Goal: Check status: Check status

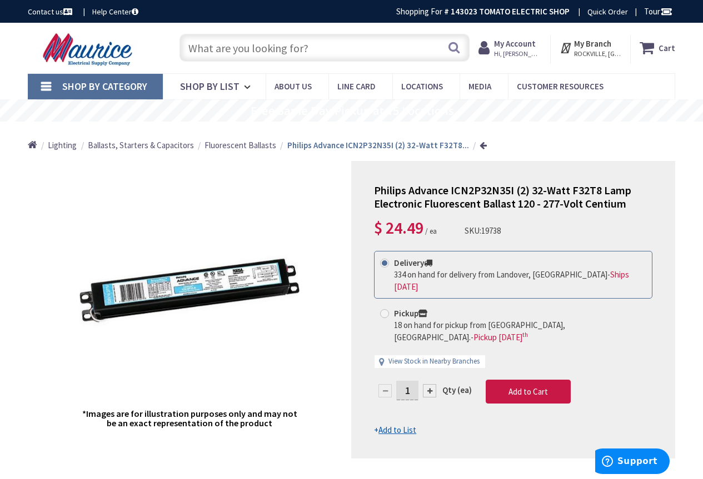
click at [520, 46] on strong "My Account" at bounding box center [515, 43] width 42 height 11
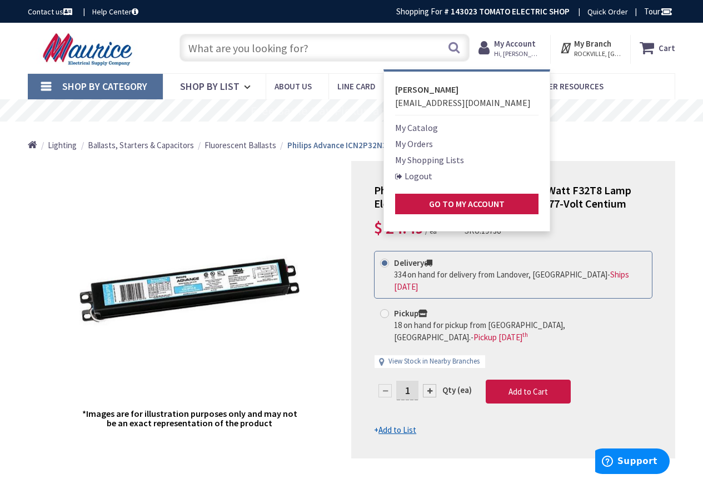
click at [416, 142] on link "My Orders" at bounding box center [414, 143] width 38 height 13
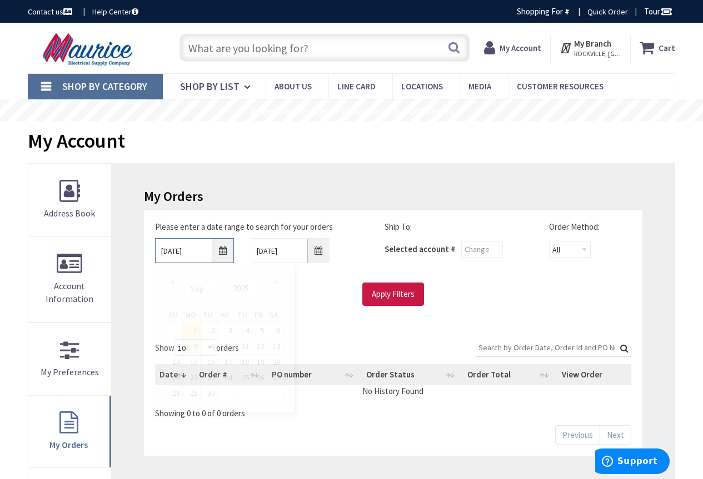
click at [227, 252] on input "9/1/2025" at bounding box center [194, 250] width 79 height 25
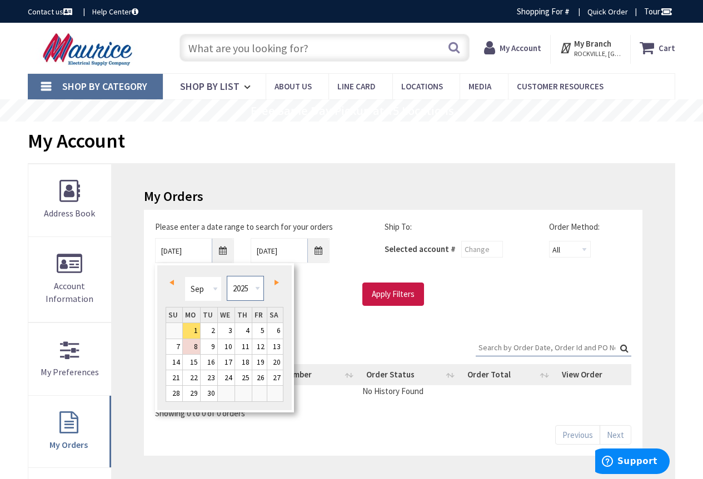
click at [247, 291] on select "1980 1981 1982 1983 1984 1985 1986 1987 1988 1989 1990 1991 1992 1993 1994 1995…" at bounding box center [245, 288] width 37 height 25
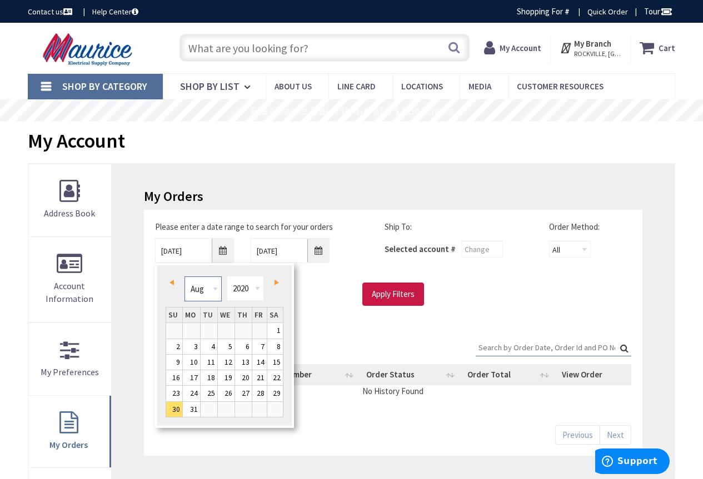
click at [215, 290] on select "Jan Feb Mar Apr May Jun Jul Aug Sep Oct Nov Dec" at bounding box center [202, 289] width 37 height 25
type input "01/29/2020"
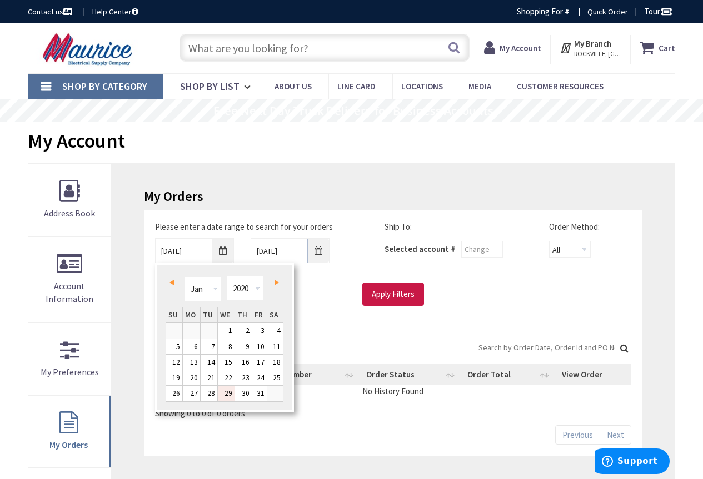
click at [231, 392] on link "29" at bounding box center [226, 393] width 17 height 15
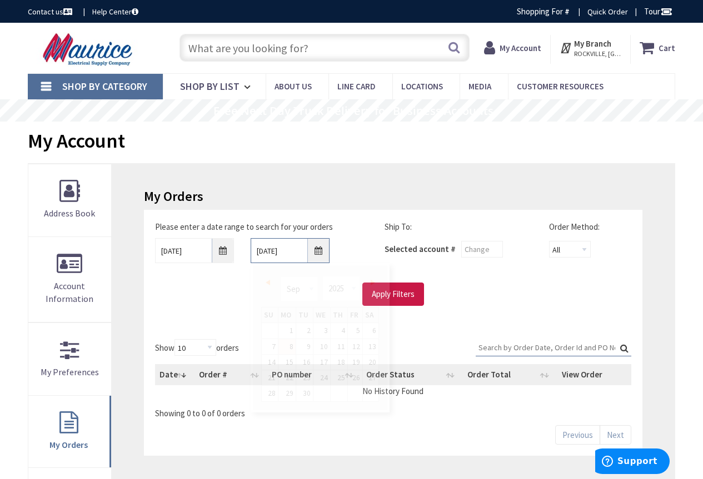
click at [319, 255] on input "9/8/2025" at bounding box center [290, 250] width 79 height 25
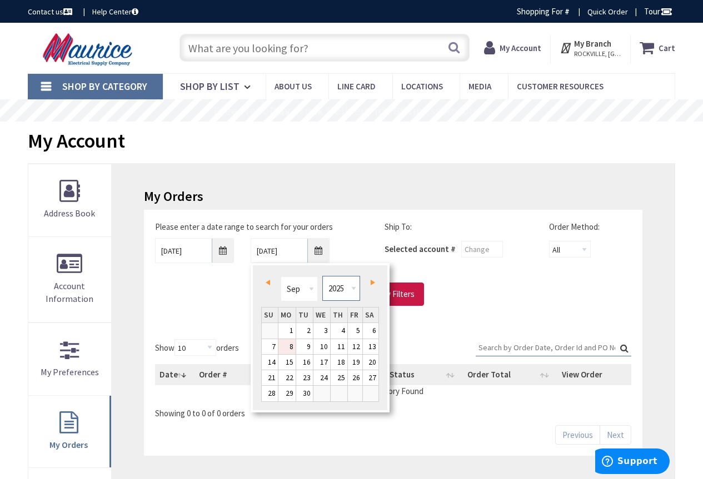
click at [342, 286] on select "1980 1981 1982 1983 1984 1985 1986 1987 1988 1989 1990 1991 1992 1993 1994 1995…" at bounding box center [340, 288] width 37 height 25
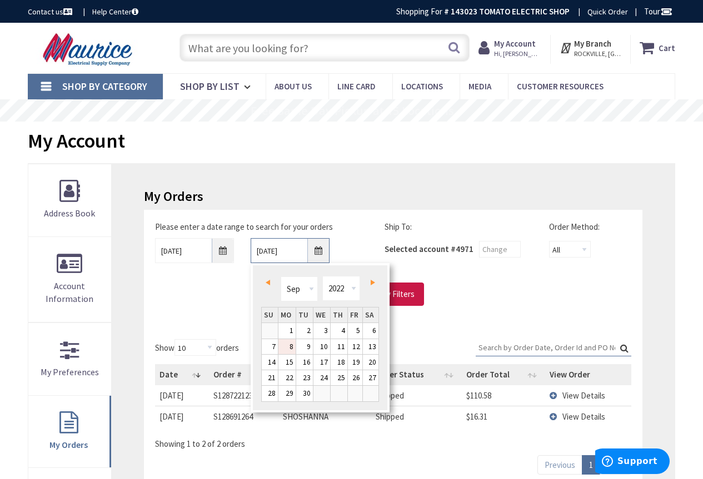
type input "09/07/2022"
click at [326, 343] on link "7" at bounding box center [321, 346] width 17 height 15
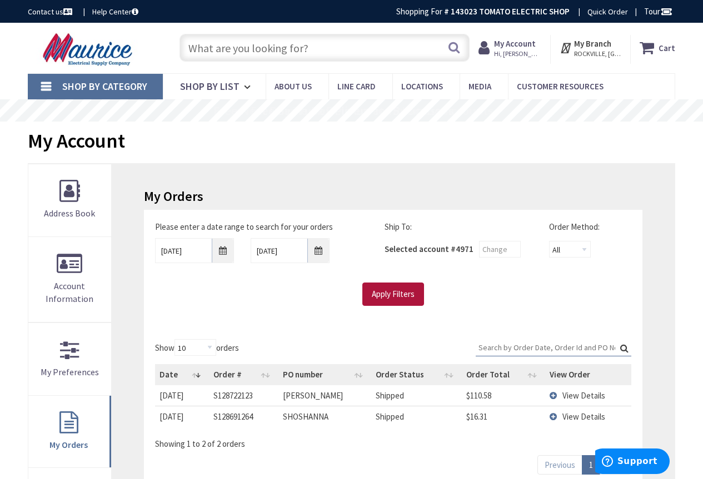
click at [397, 293] on input "Apply Filters" at bounding box center [393, 294] width 62 height 23
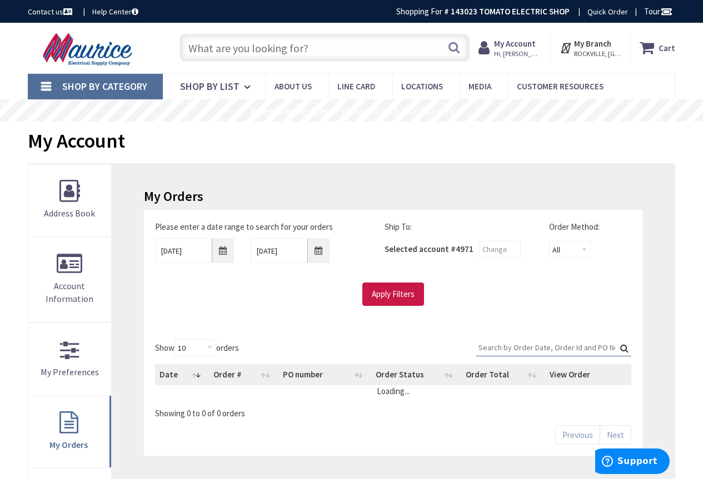
click at [507, 351] on input "Search:" at bounding box center [554, 347] width 156 height 17
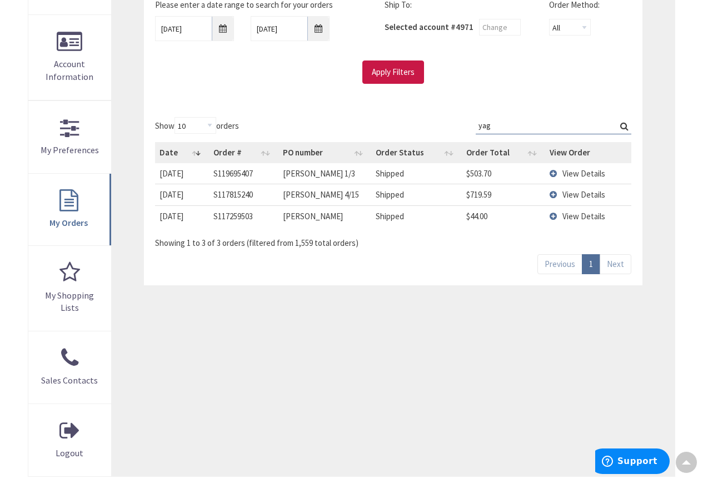
click at [564, 172] on span "View Details" at bounding box center [583, 173] width 43 height 11
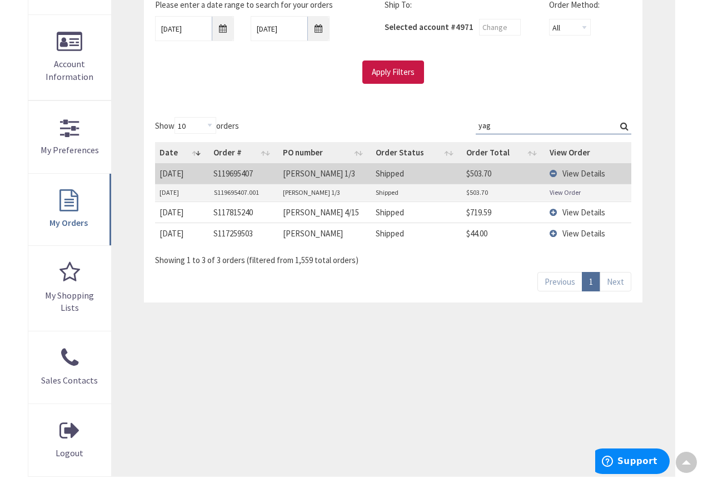
click at [561, 211] on td "View Details" at bounding box center [588, 212] width 86 height 21
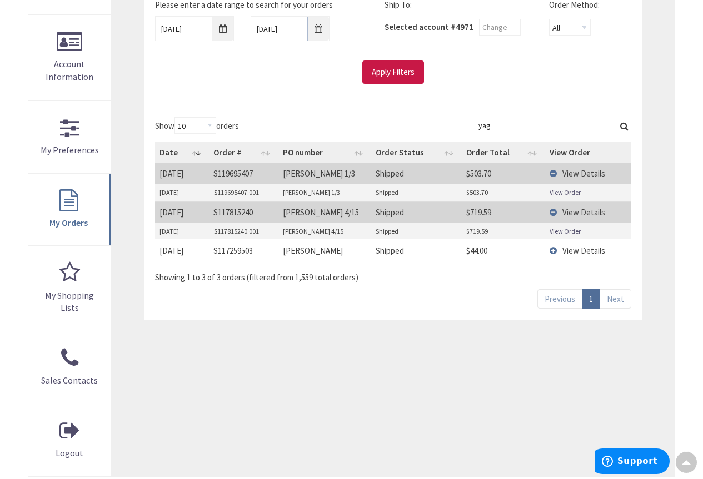
click at [562, 231] on link "View Order" at bounding box center [565, 231] width 31 height 9
click at [572, 245] on td "View Details" at bounding box center [588, 250] width 86 height 21
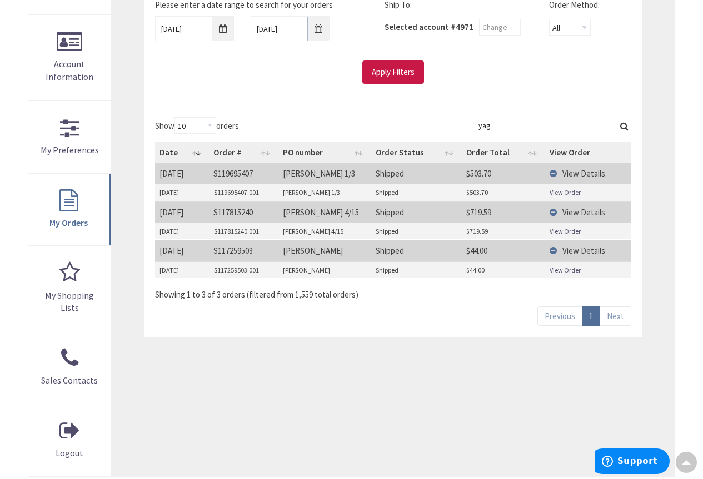
click at [566, 269] on link "View Order" at bounding box center [565, 270] width 31 height 9
click at [498, 127] on input "yag" at bounding box center [554, 125] width 156 height 17
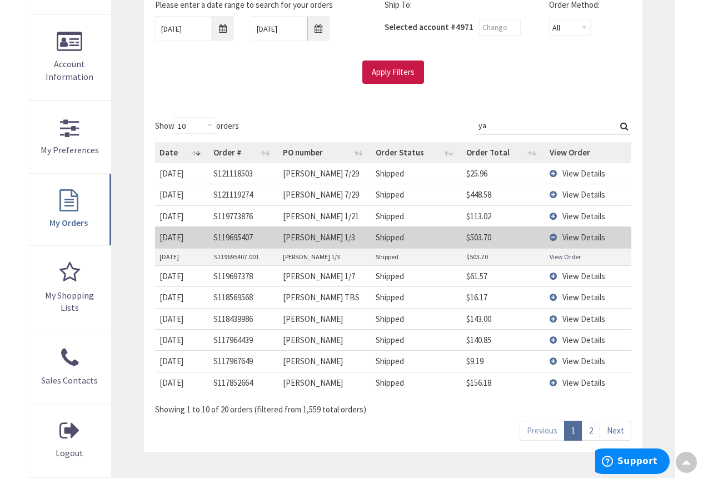
type input "y"
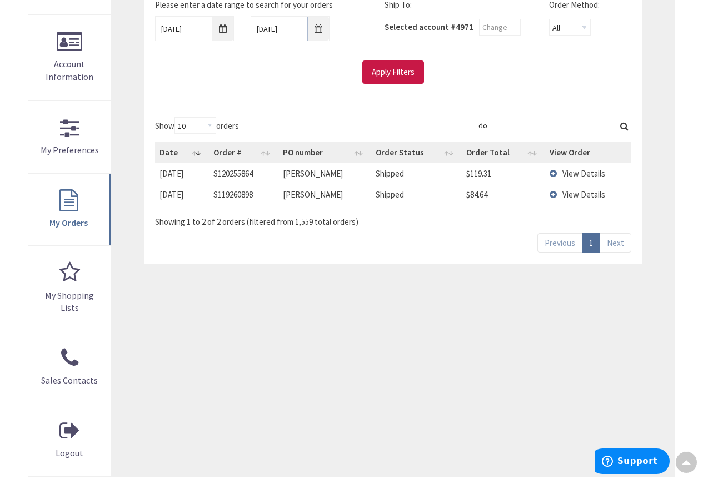
type input "d"
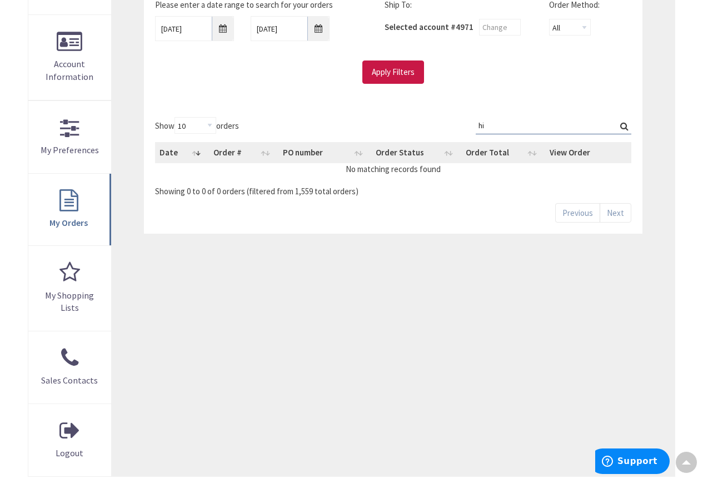
type input "h"
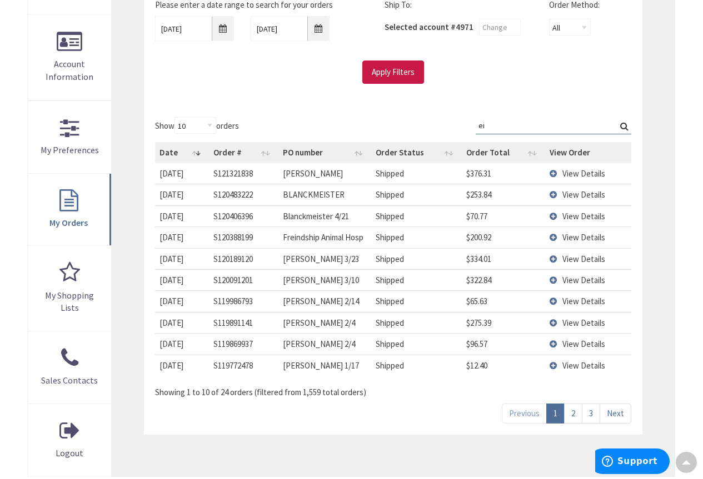
type input "e"
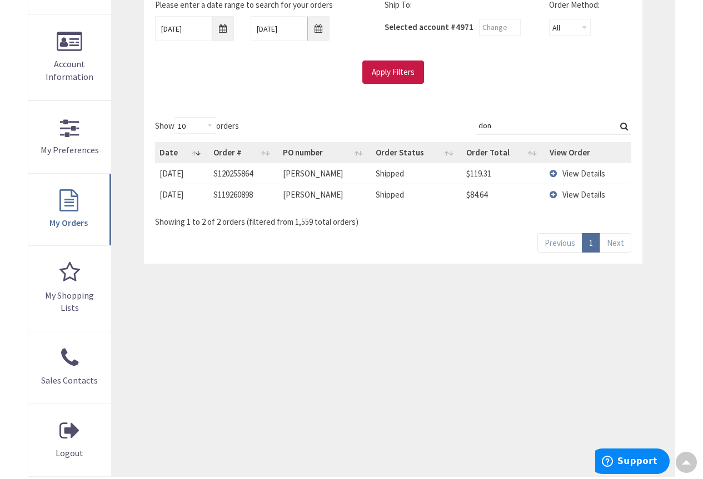
type input "don"
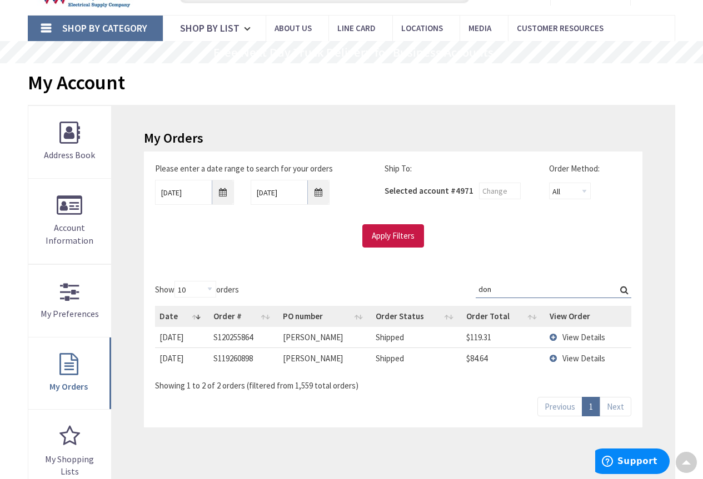
scroll to position [0, 0]
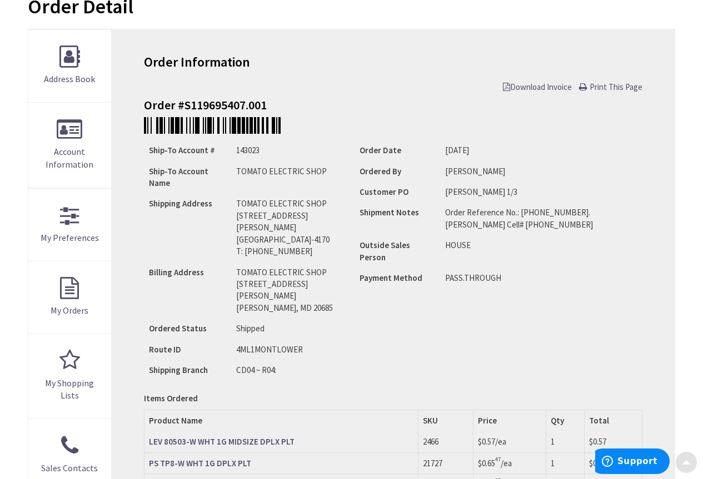
scroll to position [389, 0]
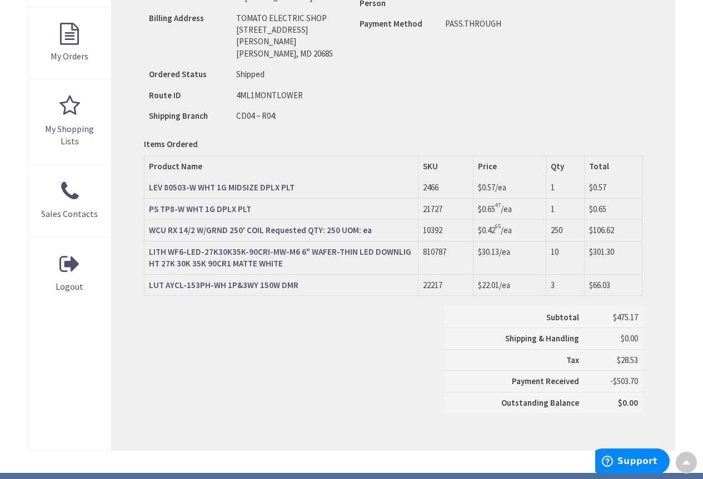
click at [208, 247] on strong "LITH WF6-LED-27K30K35K-90CRI-MW-M6 6" WAFER-THIN LED DOWNLIGHT 27K 30K 35K 90CR…" at bounding box center [280, 258] width 262 height 22
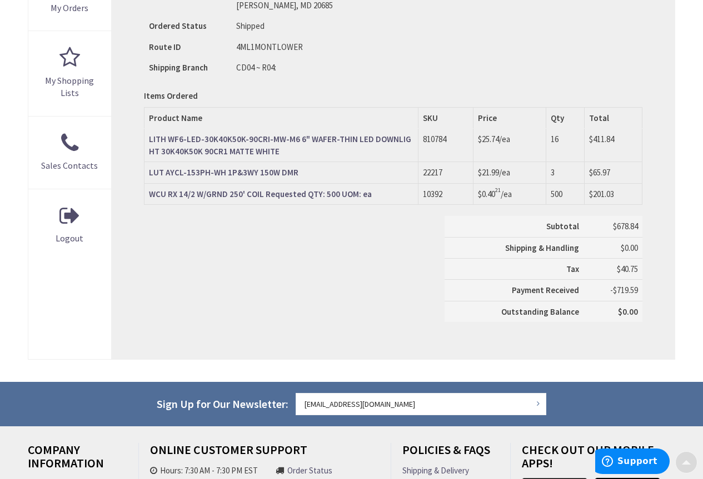
scroll to position [444, 0]
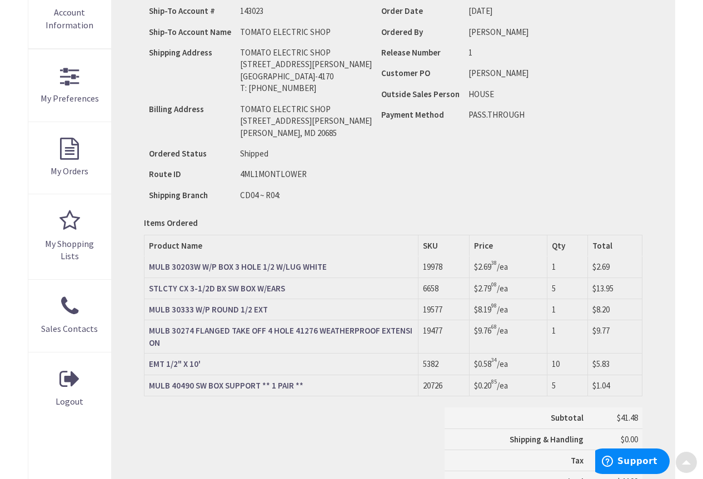
scroll to position [278, 0]
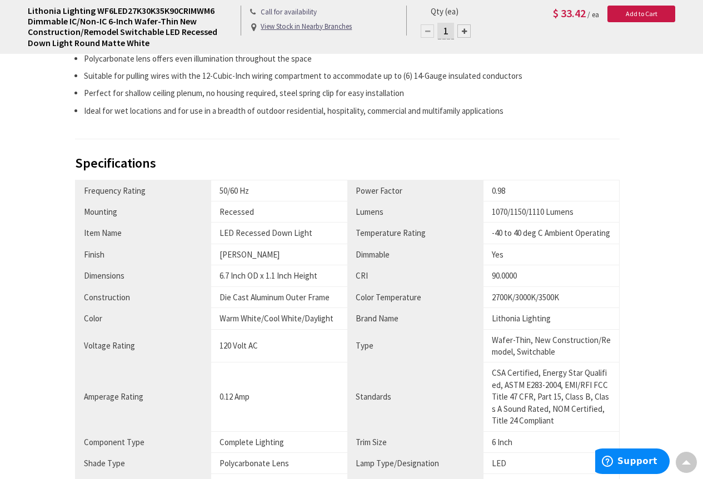
scroll to position [667, 0]
